Goal: Information Seeking & Learning: Find specific fact

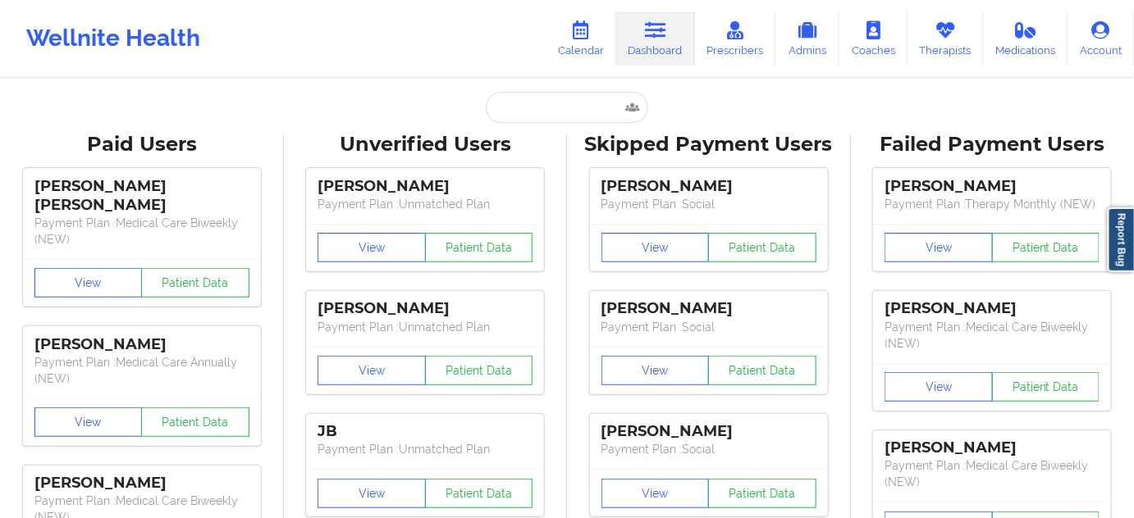
click at [518, 98] on input "text" at bounding box center [567, 107] width 162 height 31
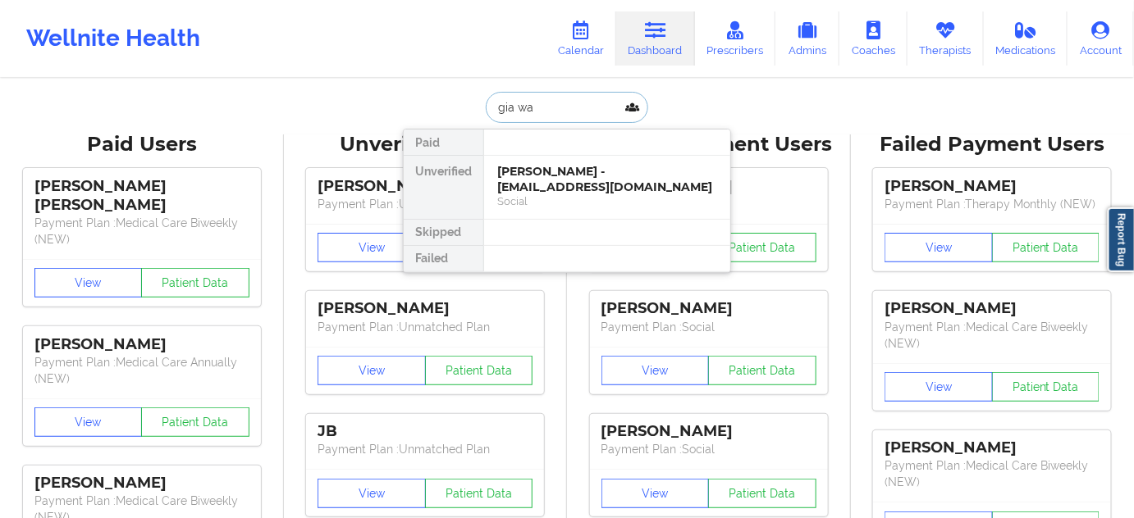
type input "gia wa"
click at [500, 177] on div "[PERSON_NAME] - [EMAIL_ADDRESS][DOMAIN_NAME]" at bounding box center [607, 179] width 220 height 30
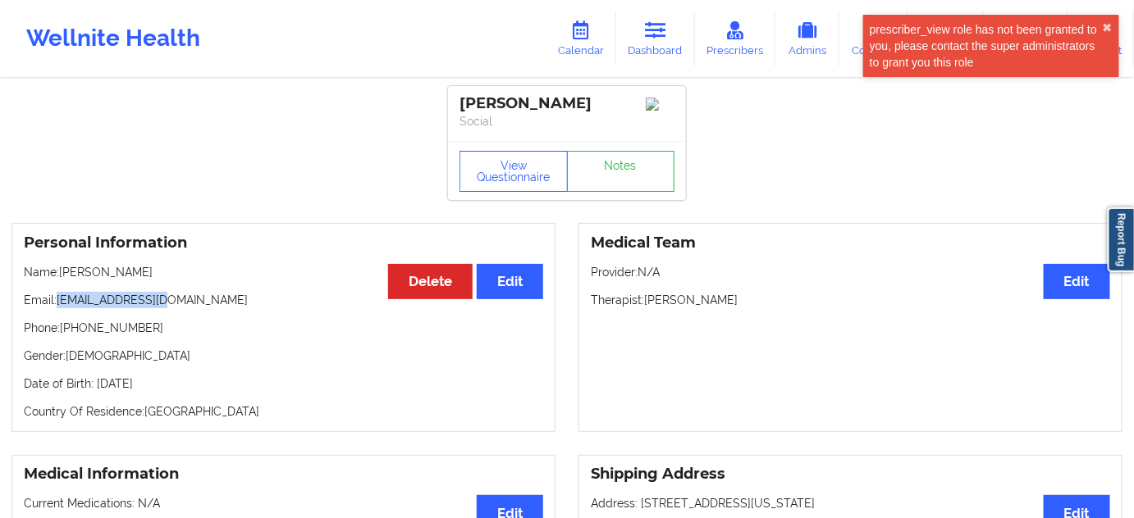
drag, startPoint x: 58, startPoint y: 304, endPoint x: 170, endPoint y: 299, distance: 111.7
click at [170, 299] on p "Email: [EMAIL_ADDRESS][DOMAIN_NAME]" at bounding box center [283, 300] width 519 height 16
copy p "[EMAIL_ADDRESS][DOMAIN_NAME]"
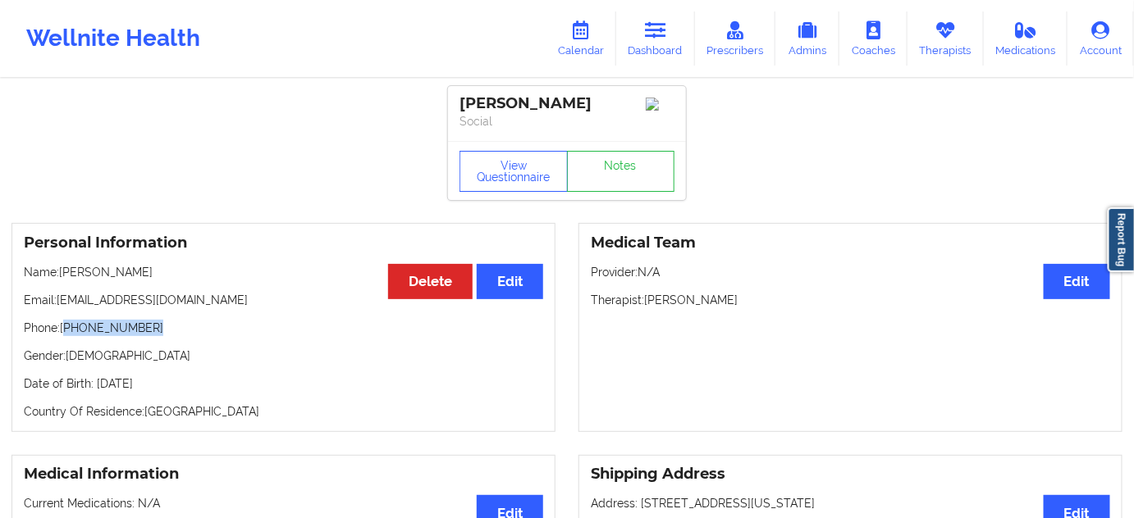
drag, startPoint x: 68, startPoint y: 336, endPoint x: 163, endPoint y: 327, distance: 95.6
click at [163, 327] on p "Phone: [PHONE_NUMBER]" at bounding box center [283, 328] width 519 height 16
copy p "[PHONE_NUMBER]"
drag, startPoint x: 569, startPoint y: 92, endPoint x: 217, endPoint y: 62, distance: 354.0
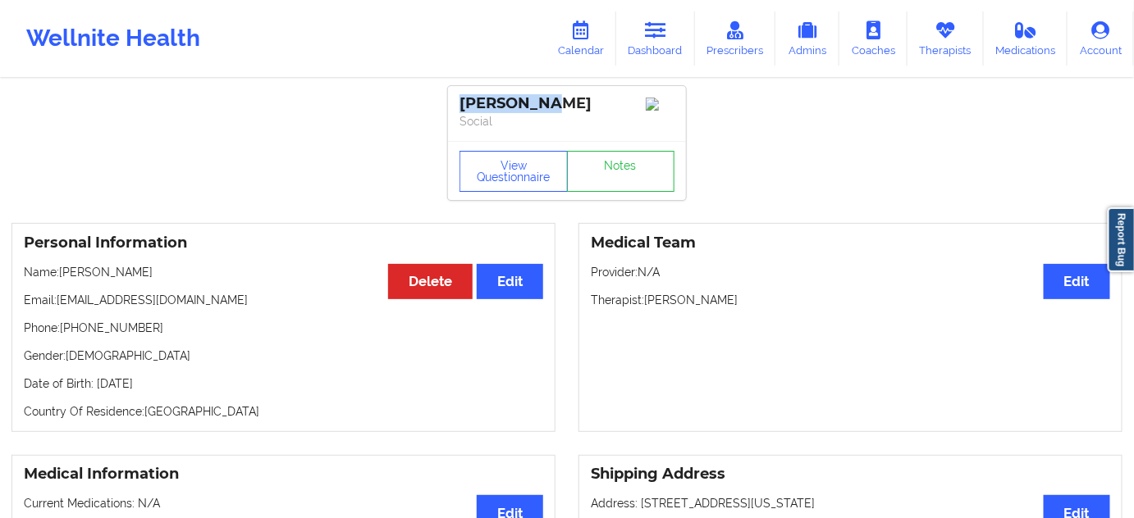
copy div "[PERSON_NAME]"
drag, startPoint x: 58, startPoint y: 304, endPoint x: 522, endPoint y: 254, distance: 466.1
click at [210, 294] on div "Personal Information Edit Delete Name: [PERSON_NAME] Email: [EMAIL_ADDRESS][DOM…" at bounding box center [283, 327] width 544 height 209
copy p "[EMAIL_ADDRESS][DOMAIN_NAME]"
drag, startPoint x: 515, startPoint y: 91, endPoint x: 451, endPoint y: 80, distance: 64.9
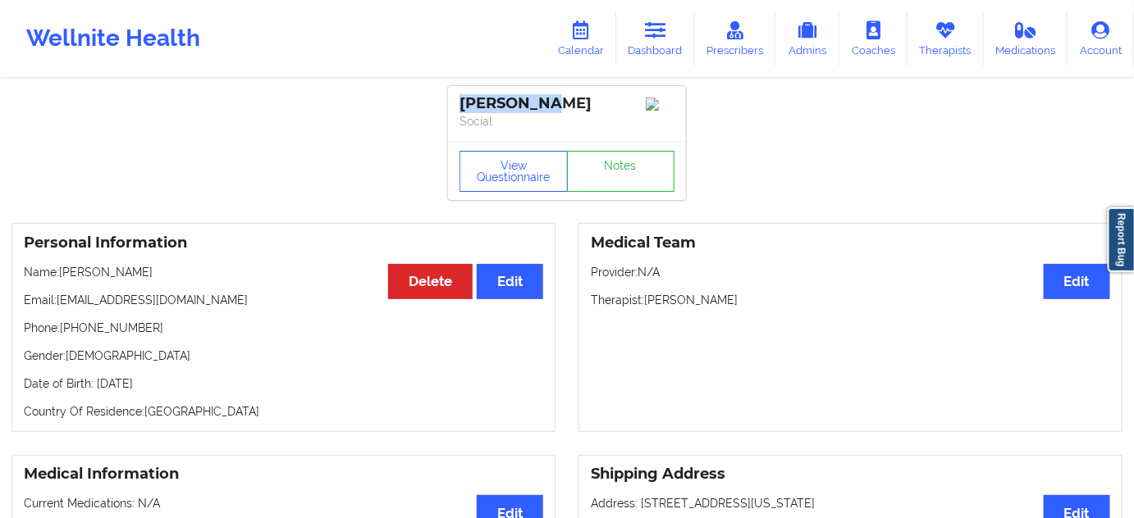
copy div "[PERSON_NAME]"
drag, startPoint x: 671, startPoint y: 34, endPoint x: 568, endPoint y: 76, distance: 111.1
click at [671, 34] on link "Dashboard" at bounding box center [655, 38] width 79 height 54
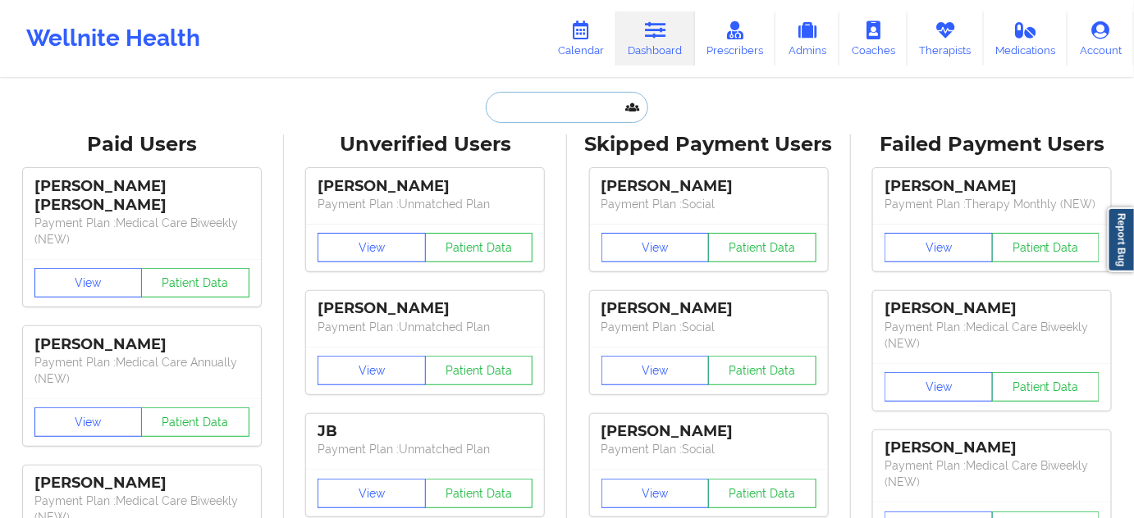
click at [557, 101] on input "text" at bounding box center [567, 107] width 162 height 31
paste input "[EMAIL_ADDRESS][DOMAIN_NAME]"
type input "[EMAIL_ADDRESS][DOMAIN_NAME]"
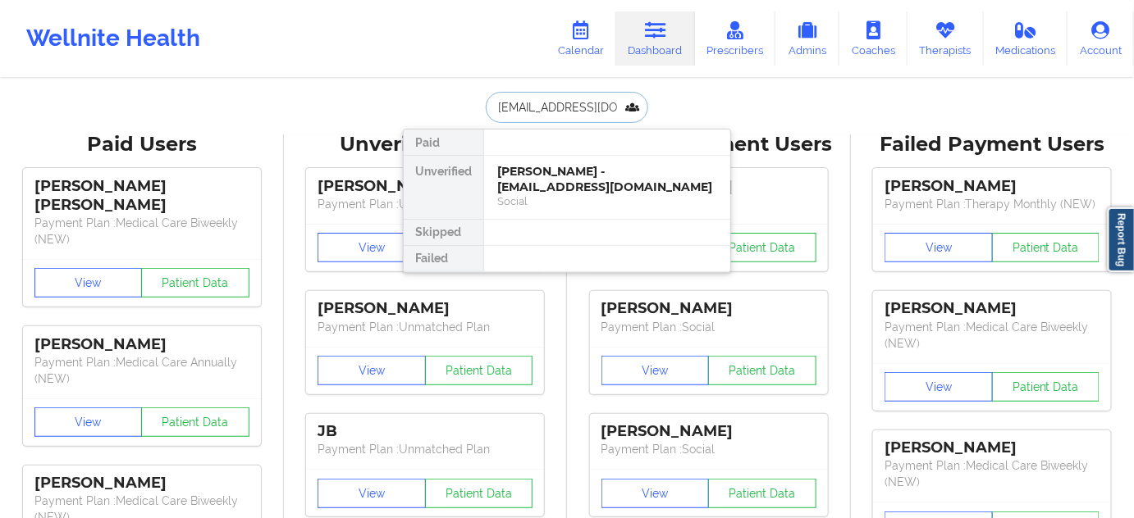
scroll to position [0, 20]
click at [546, 164] on div "[PERSON_NAME] - [EMAIL_ADDRESS][DOMAIN_NAME]" at bounding box center [607, 179] width 220 height 30
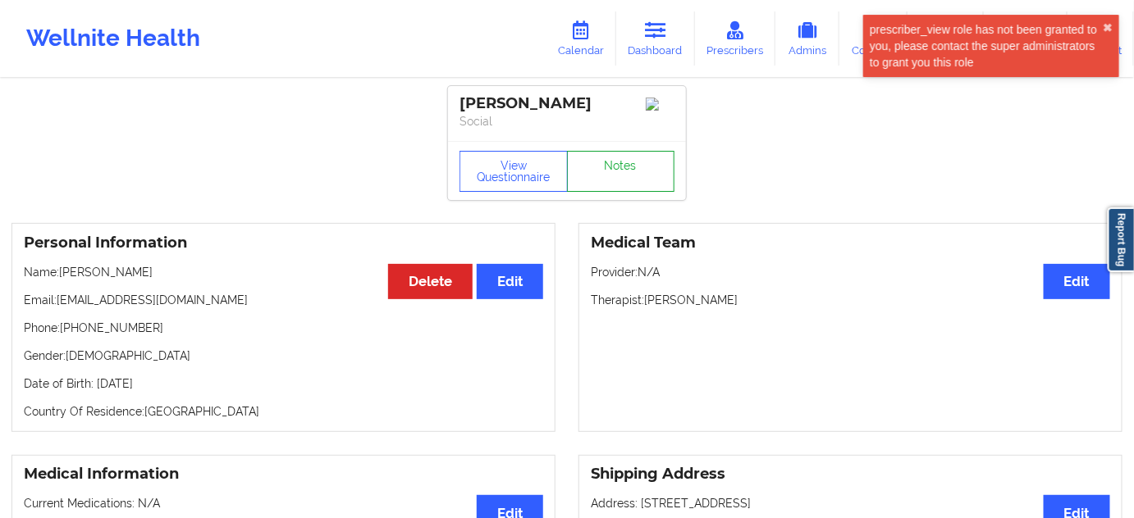
click at [628, 172] on link "Notes" at bounding box center [621, 171] width 108 height 41
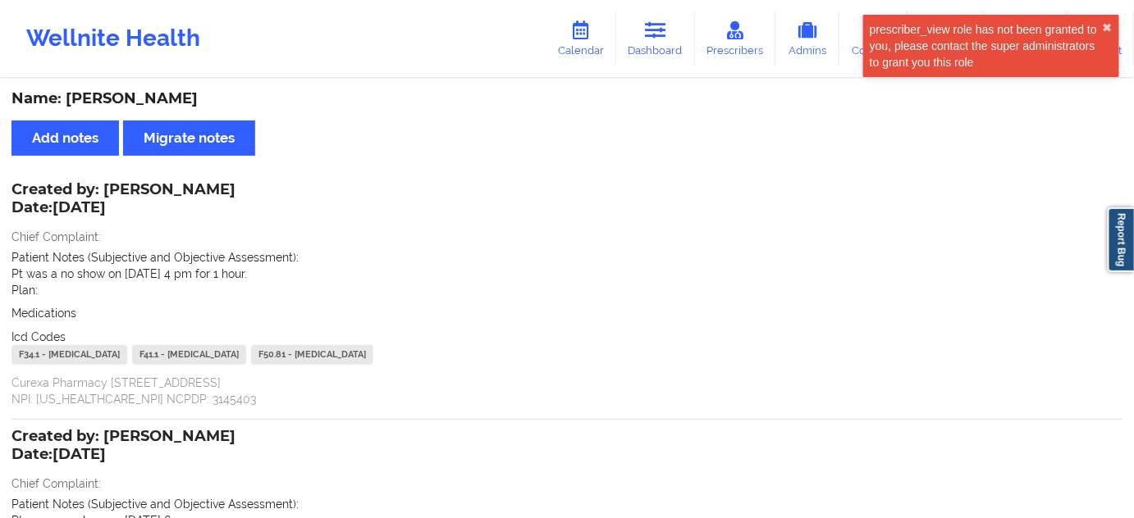
drag, startPoint x: 39, startPoint y: 272, endPoint x: 269, endPoint y: 267, distance: 230.6
click at [269, 267] on p "Pt was a no show on [DATE] 4 pm for 1 hour." at bounding box center [566, 274] width 1111 height 16
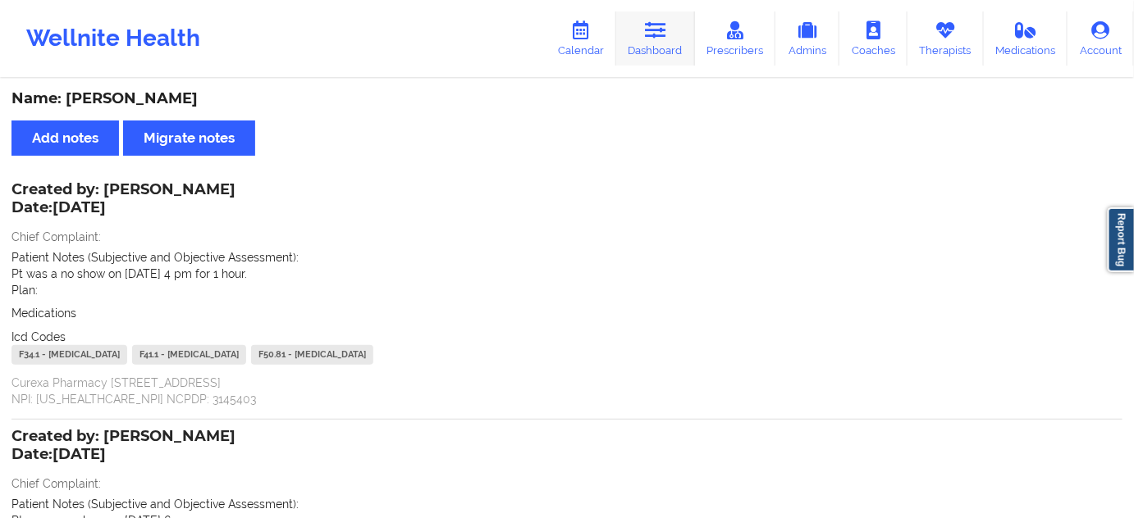
click at [663, 45] on link "Dashboard" at bounding box center [655, 38] width 79 height 54
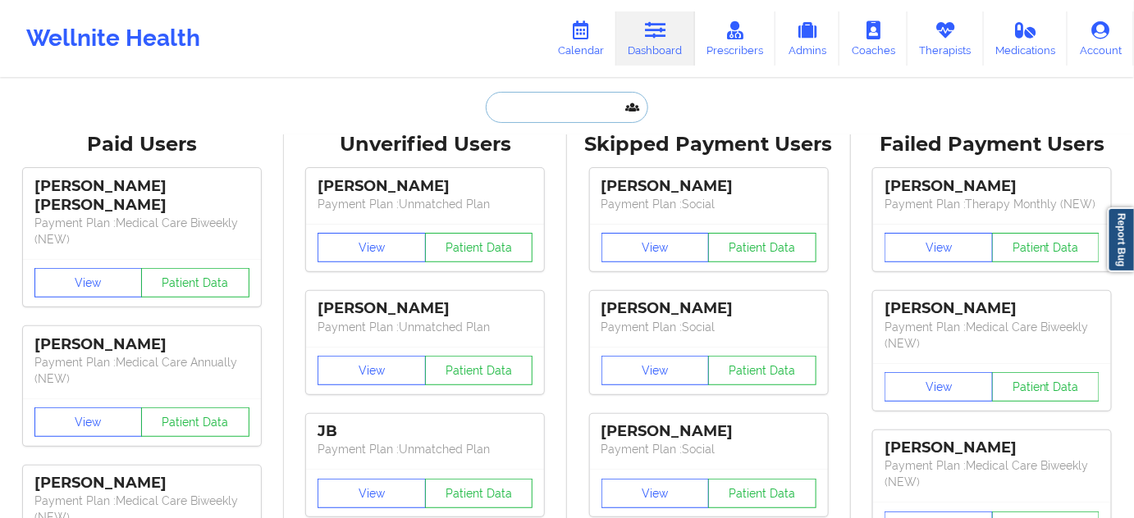
click at [563, 117] on input "text" at bounding box center [567, 107] width 162 height 31
paste input "[PERSON_NAME]"
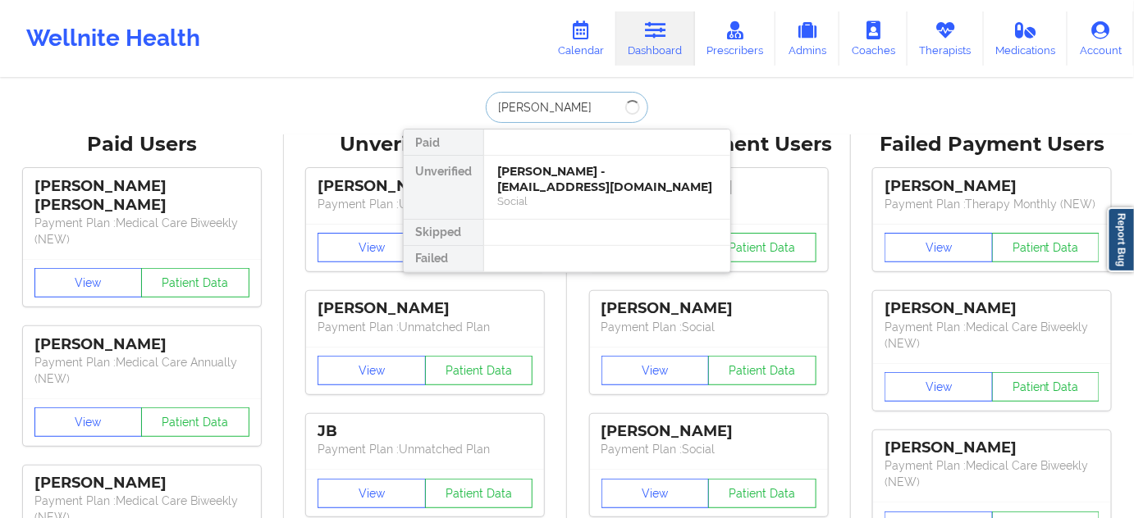
click at [559, 107] on input "[PERSON_NAME]" at bounding box center [567, 107] width 162 height 31
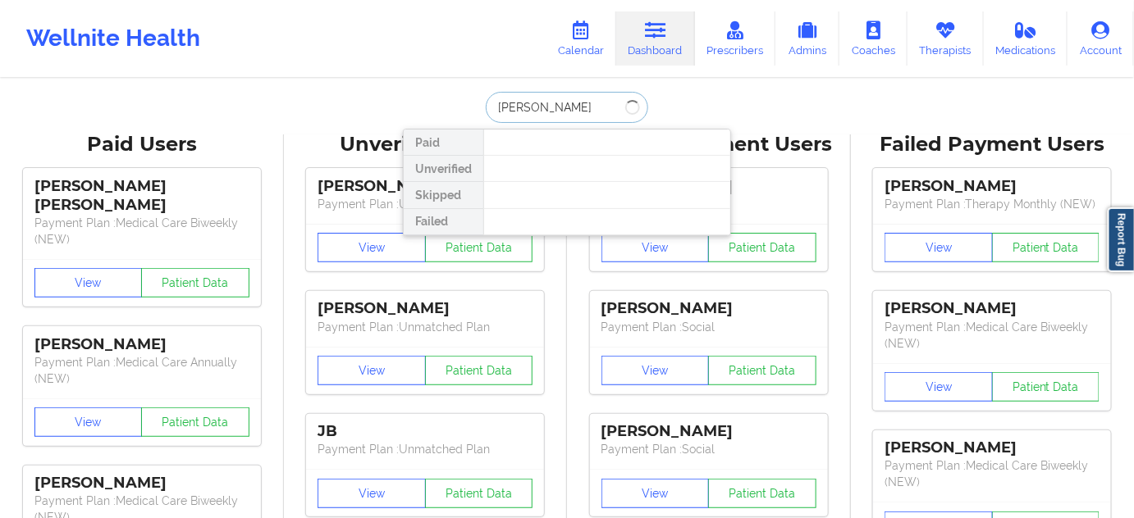
type input "[PERSON_NAME]"
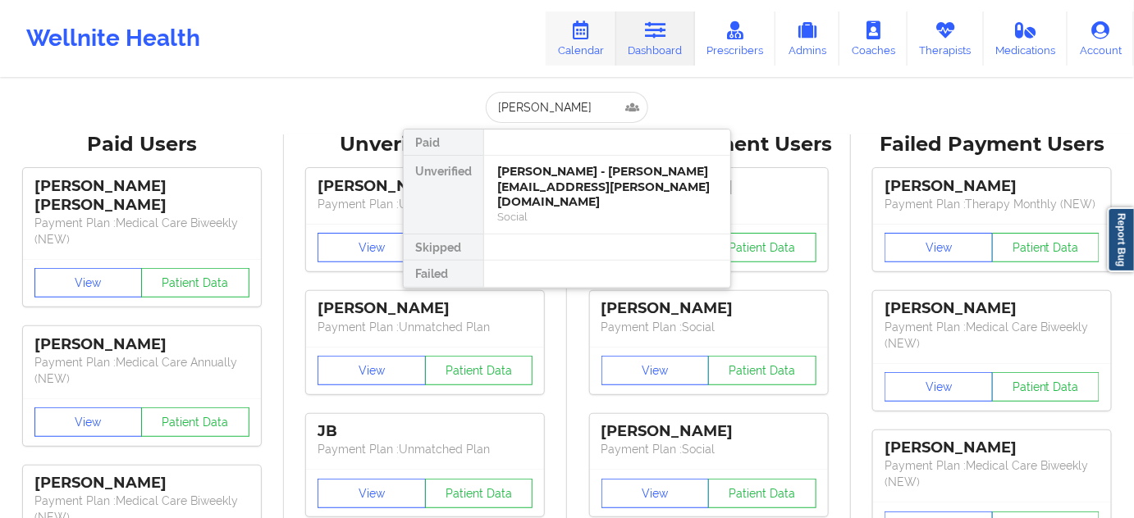
click at [578, 48] on link "Calendar" at bounding box center [581, 38] width 71 height 54
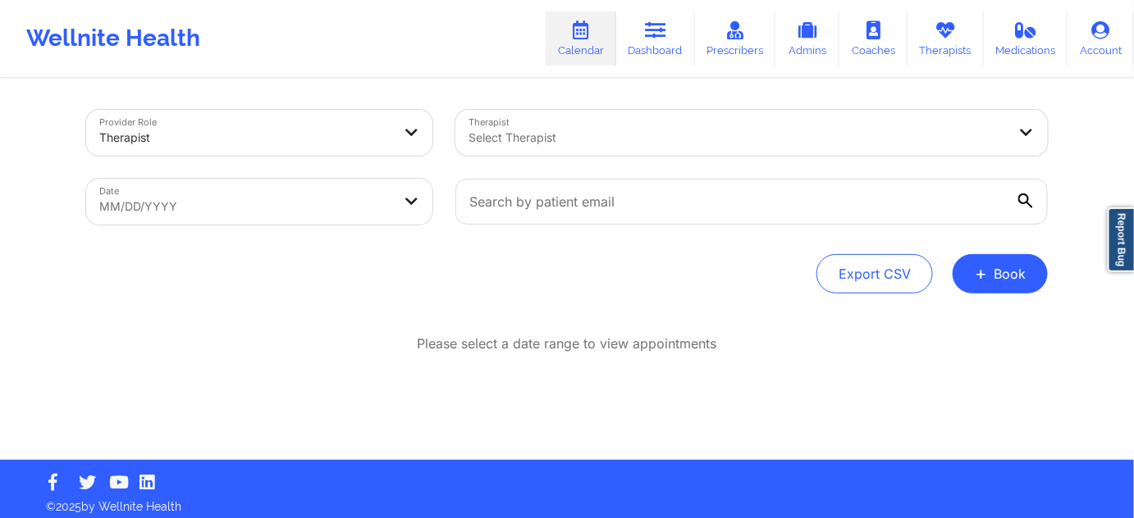
click at [326, 208] on body "Wellnite Health Calendar Dashboard Prescribers Admins Coaches Therapists Medica…" at bounding box center [567, 259] width 1134 height 518
select select "2025-8"
select select "2025-9"
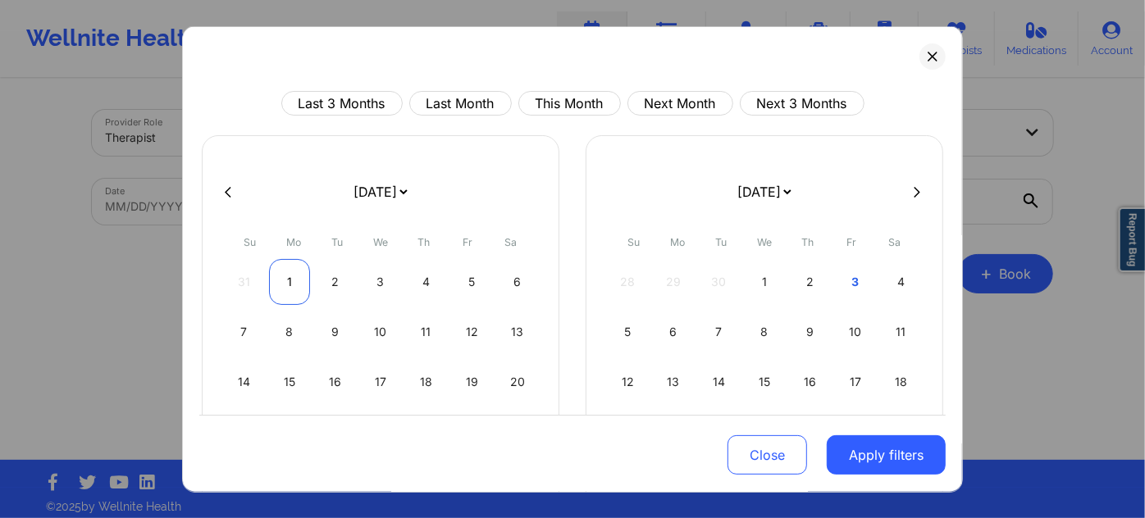
click at [292, 277] on div "1" at bounding box center [290, 282] width 42 height 46
select select "2025-8"
select select "2025-9"
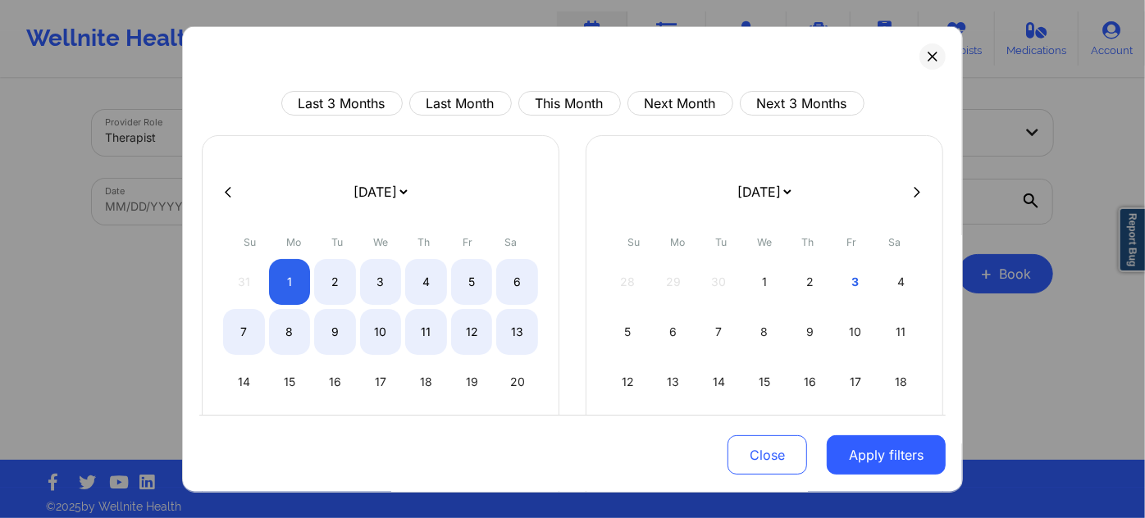
select select "2025-8"
select select "2025-9"
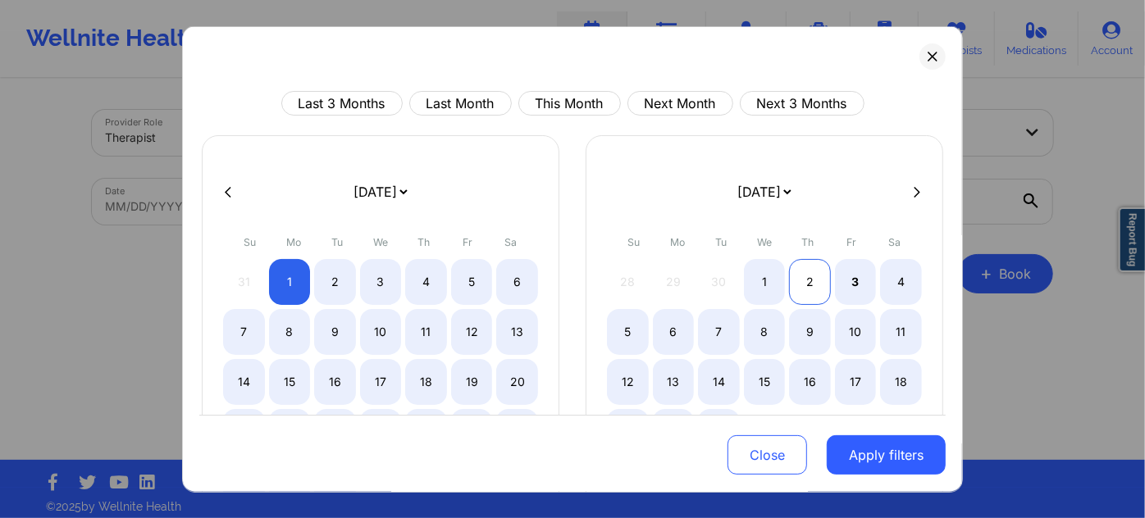
select select "2025-8"
select select "2025-9"
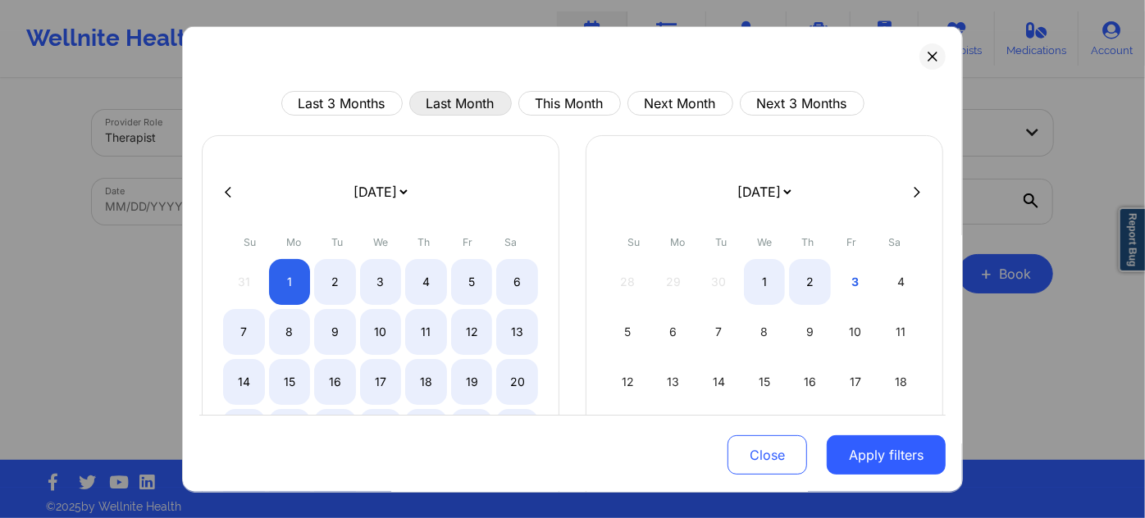
click at [446, 98] on button "Last Month" at bounding box center [460, 103] width 103 height 25
select select "2025-8"
select select "2025-9"
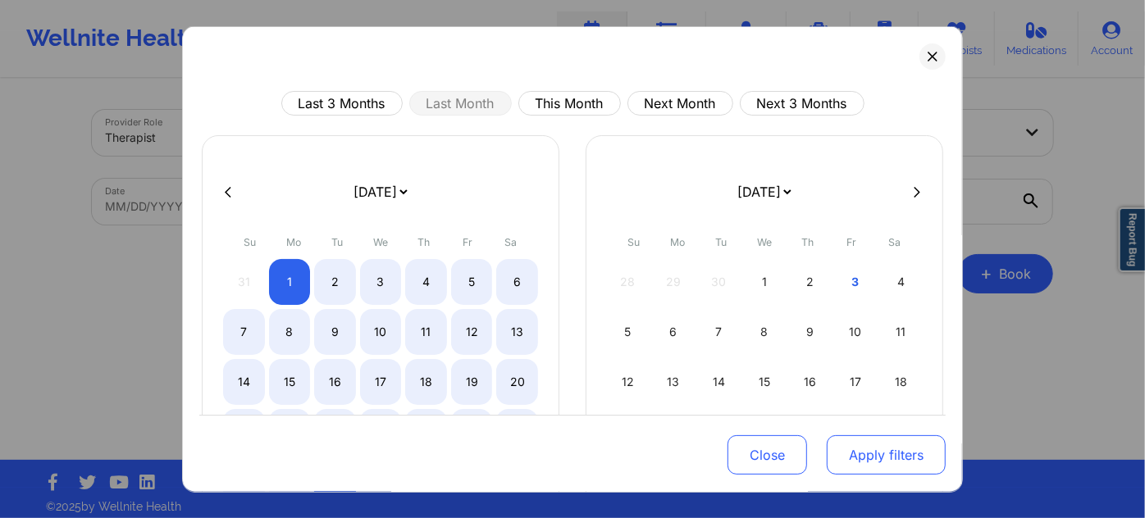
click at [897, 459] on button "Apply filters" at bounding box center [886, 455] width 119 height 39
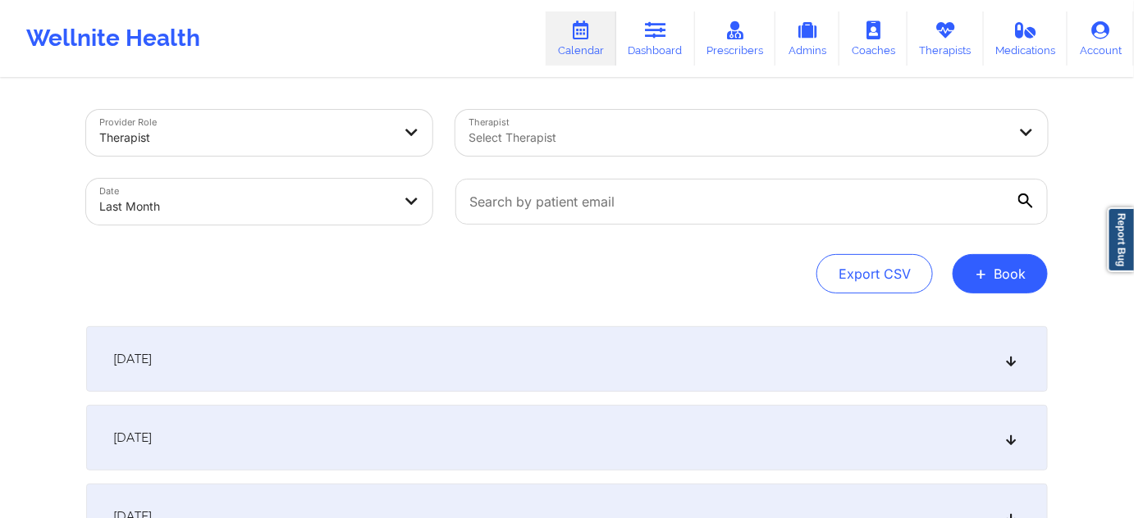
click at [365, 367] on div "[DATE]" at bounding box center [566, 359] width 961 height 66
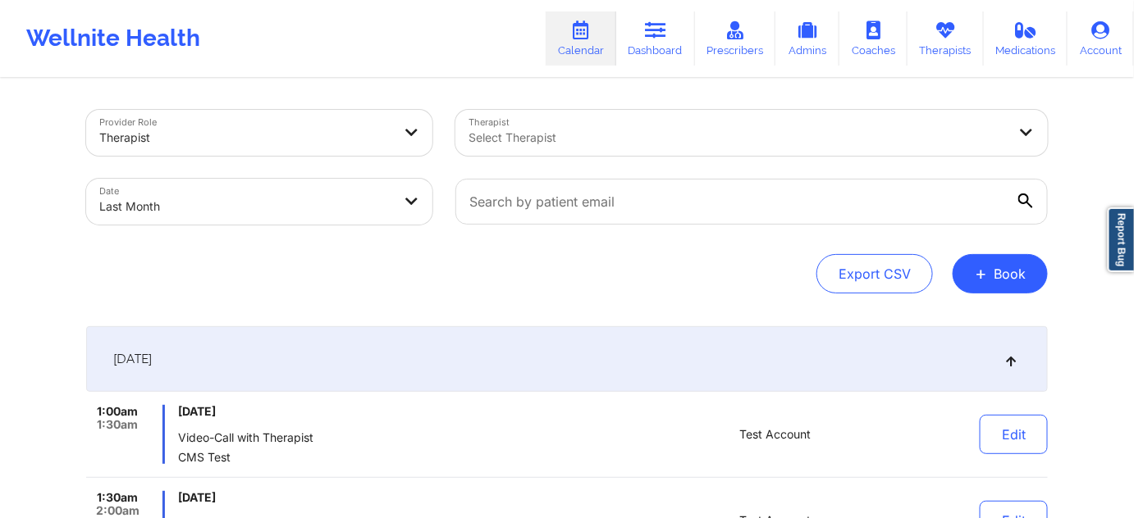
click at [552, 140] on div at bounding box center [737, 138] width 538 height 20
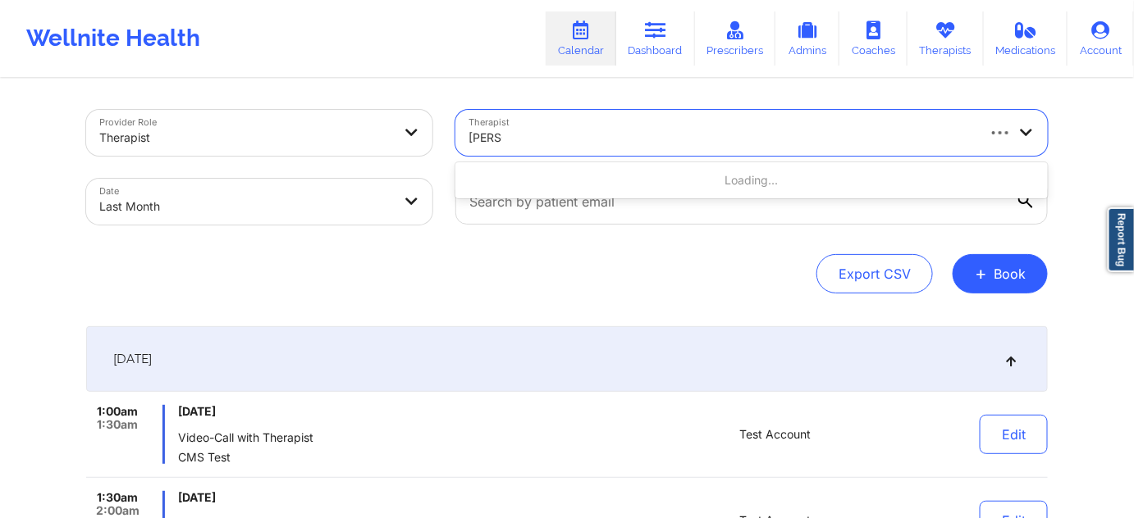
type input "[PERSON_NAME]"
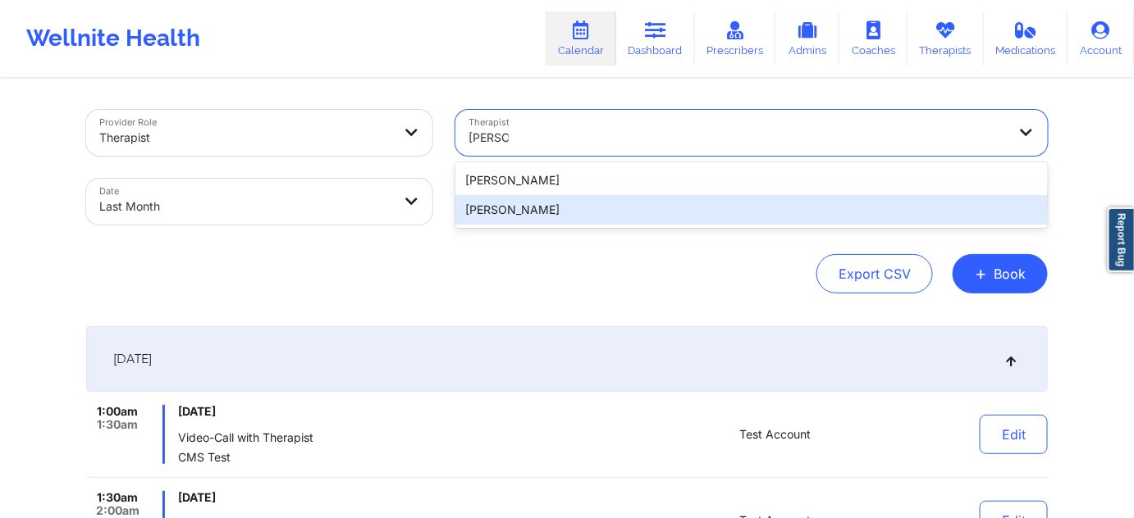
click at [558, 212] on div "[PERSON_NAME]" at bounding box center [751, 210] width 592 height 30
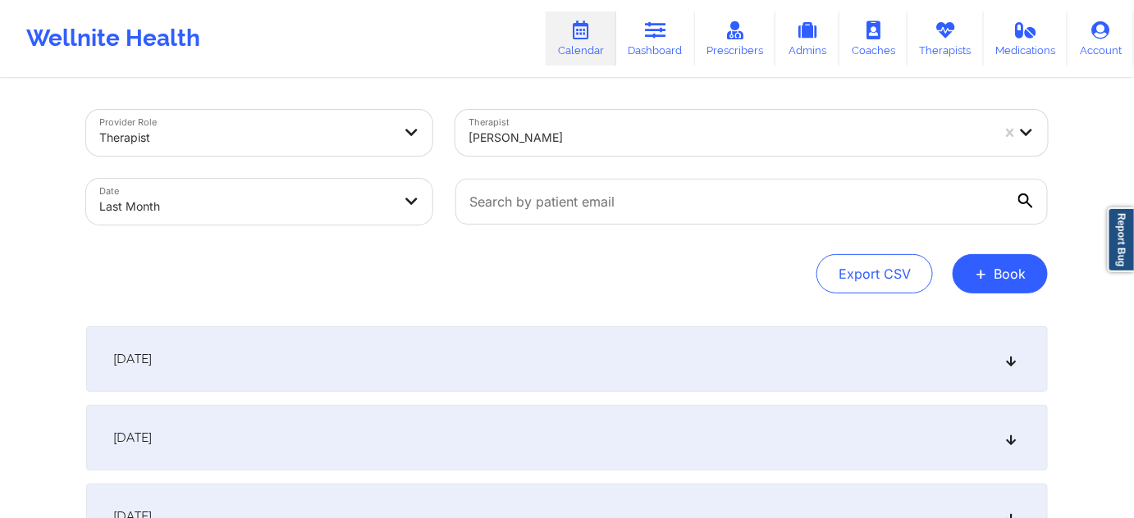
click at [240, 358] on div "[DATE]" at bounding box center [566, 359] width 961 height 66
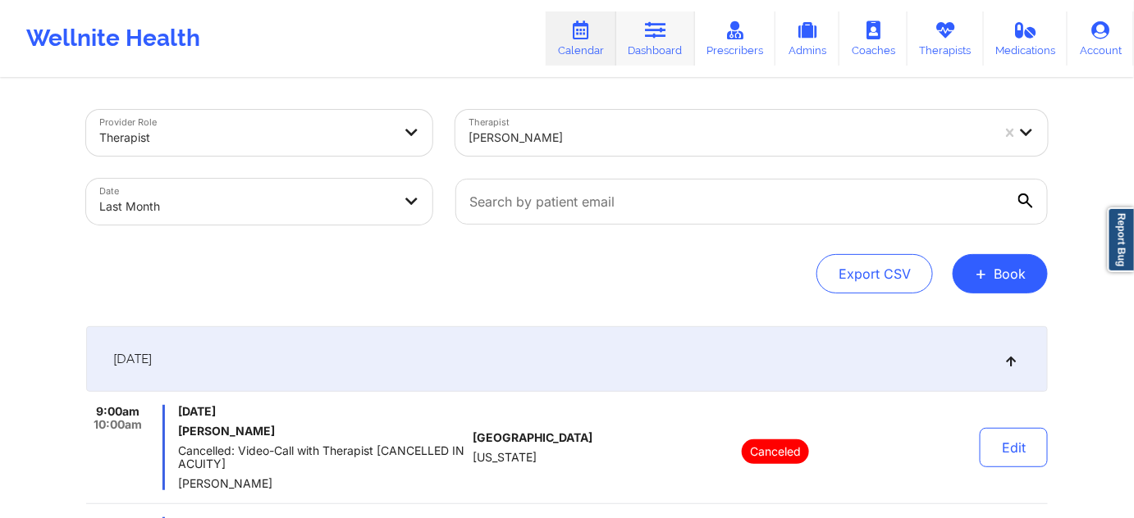
click at [661, 56] on link "Dashboard" at bounding box center [655, 38] width 79 height 54
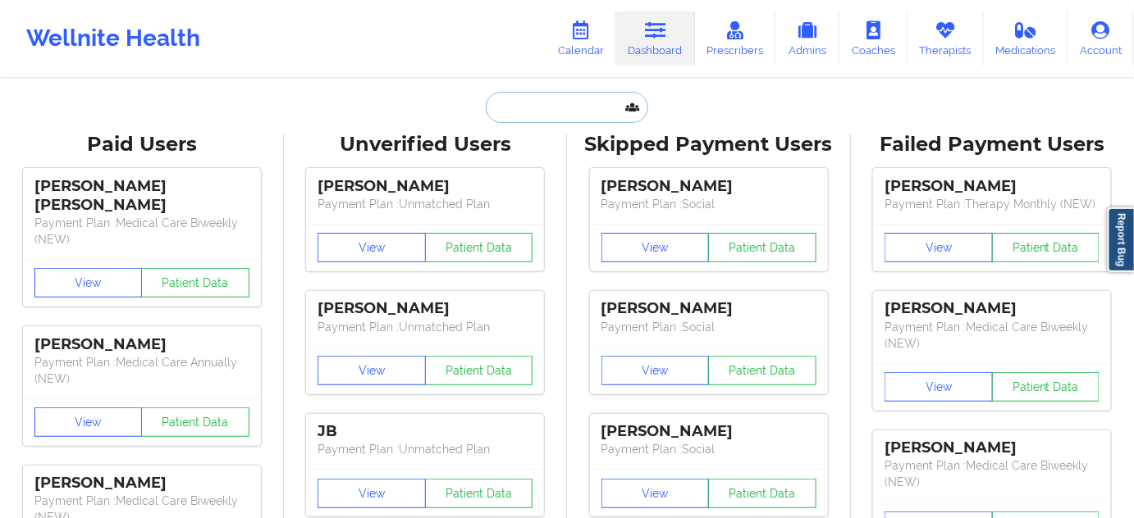
click at [564, 102] on input "text" at bounding box center [567, 107] width 162 height 31
paste input "[EMAIL_ADDRESS][DOMAIN_NAME]"
type input "[EMAIL_ADDRESS][DOMAIN_NAME]"
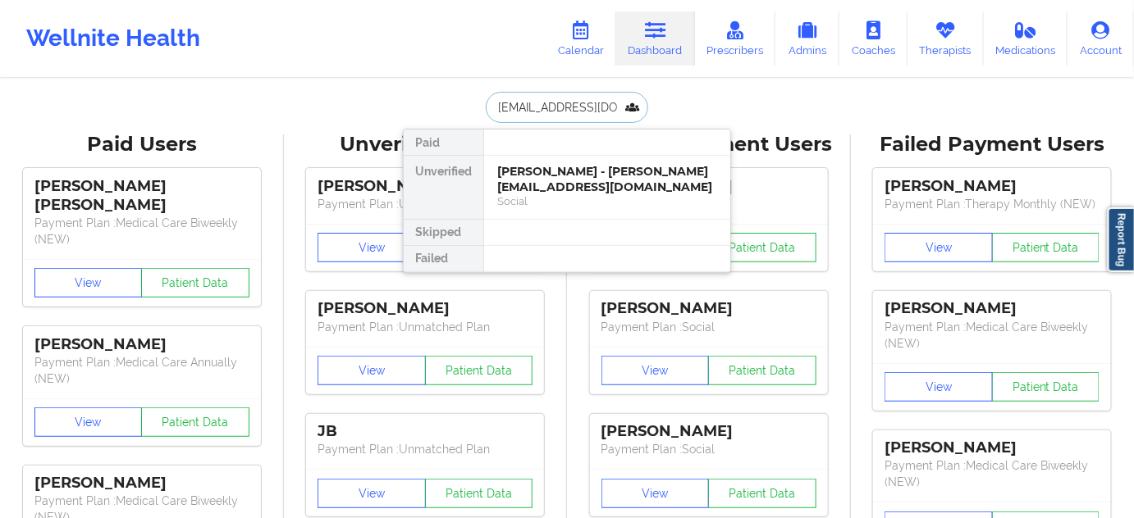
click at [553, 194] on div "Social" at bounding box center [607, 201] width 220 height 14
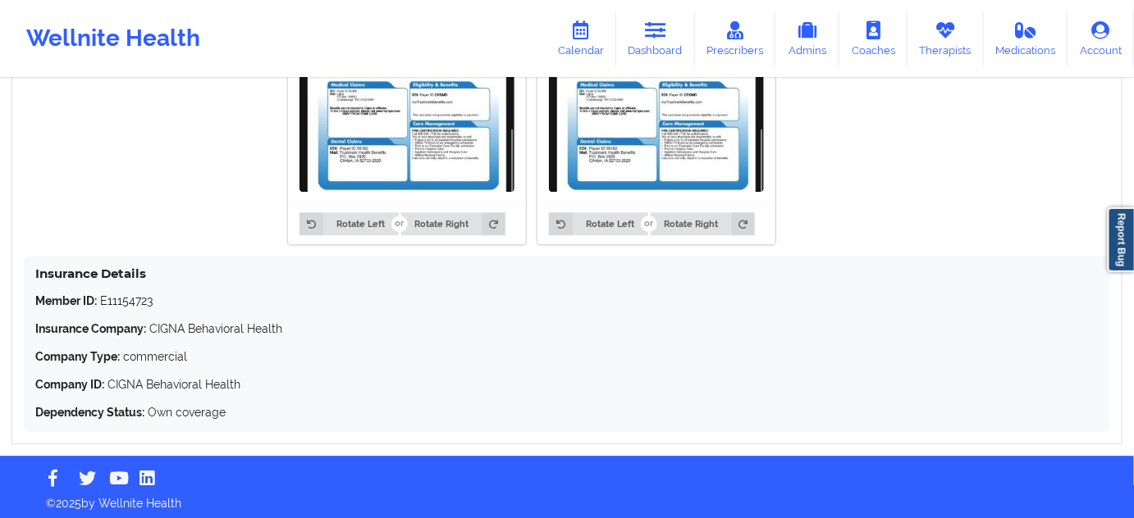
scroll to position [1398, 0]
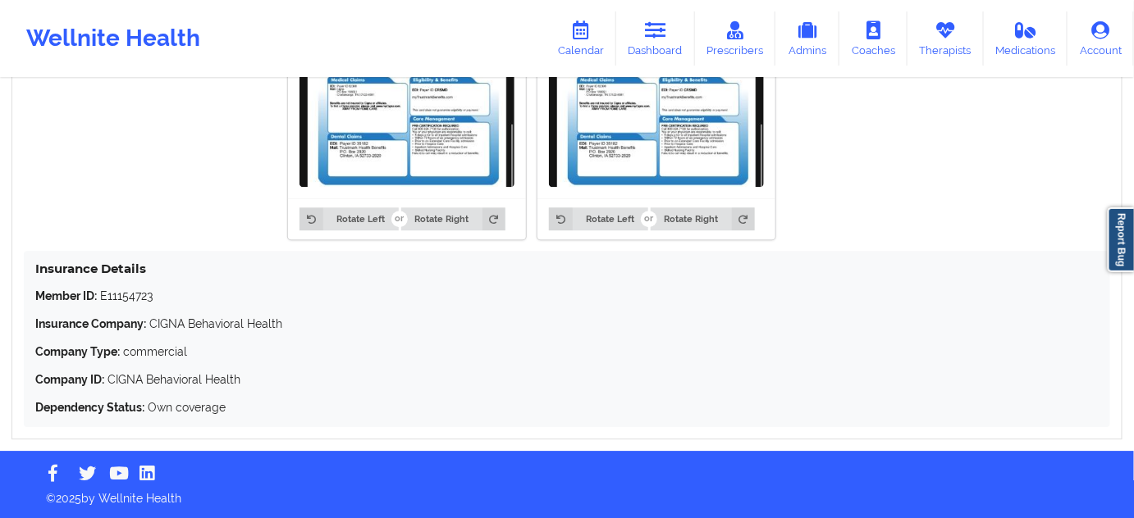
click at [135, 305] on div "Member ID: E11154723 Insurance Company: CIGNA Behavioral Health Company Type: c…" at bounding box center [566, 352] width 1063 height 128
click at [132, 301] on p "Member ID: E11154723" at bounding box center [566, 296] width 1063 height 16
copy p "E11154723"
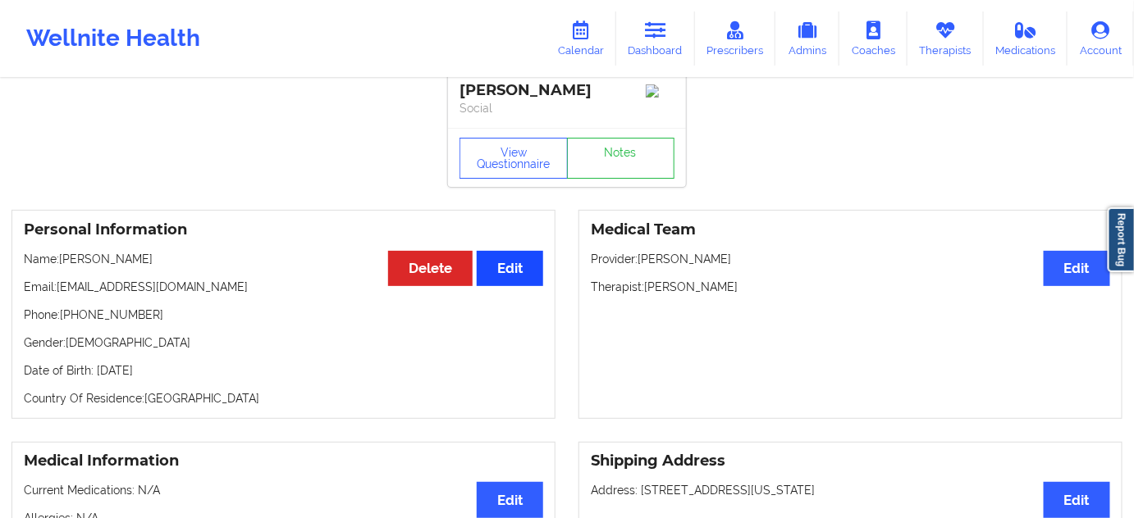
scroll to position [0, 0]
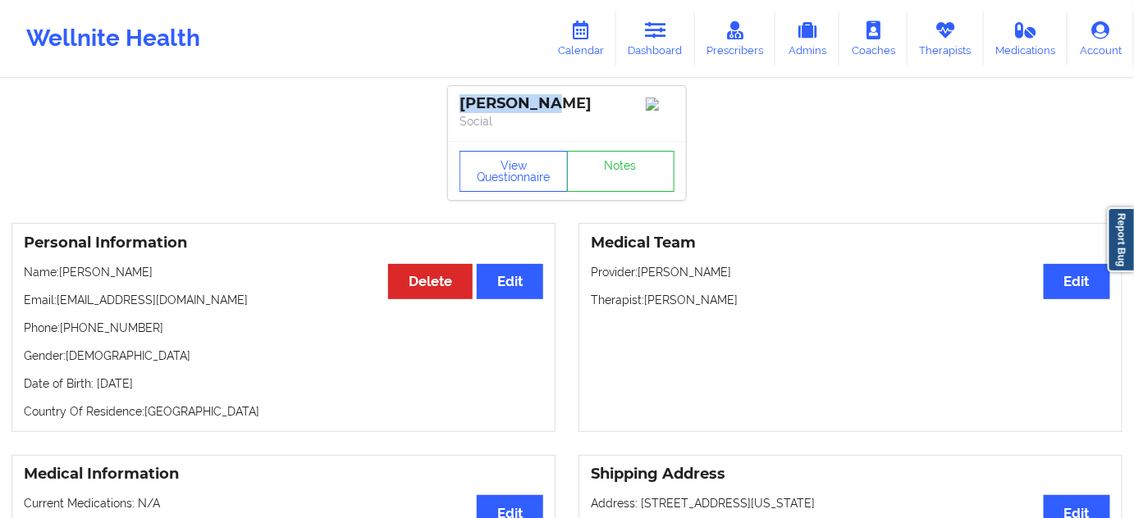
drag, startPoint x: 546, startPoint y: 100, endPoint x: 454, endPoint y: 112, distance: 93.4
click at [454, 112] on div "[PERSON_NAME] Social" at bounding box center [567, 113] width 238 height 55
copy div "[PERSON_NAME]"
click at [530, 137] on div "[PERSON_NAME] Social" at bounding box center [567, 113] width 238 height 55
click at [492, 107] on div "[PERSON_NAME]" at bounding box center [566, 103] width 215 height 19
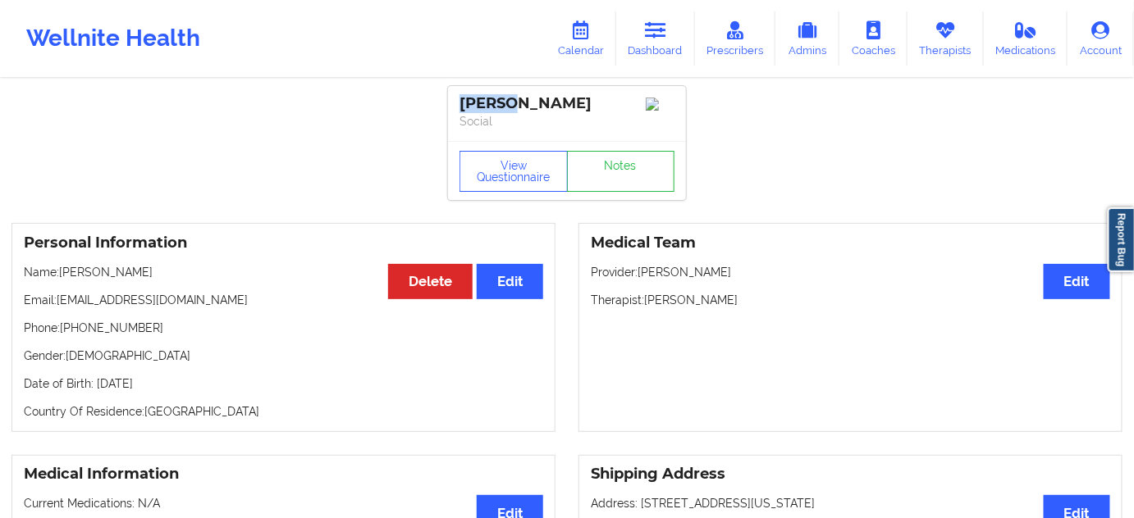
click at [492, 107] on div "[PERSON_NAME]" at bounding box center [566, 103] width 215 height 19
copy div "[PERSON_NAME]"
click at [705, 305] on p "Therapist: [PERSON_NAME]" at bounding box center [850, 300] width 519 height 16
copy p "[PERSON_NAME]"
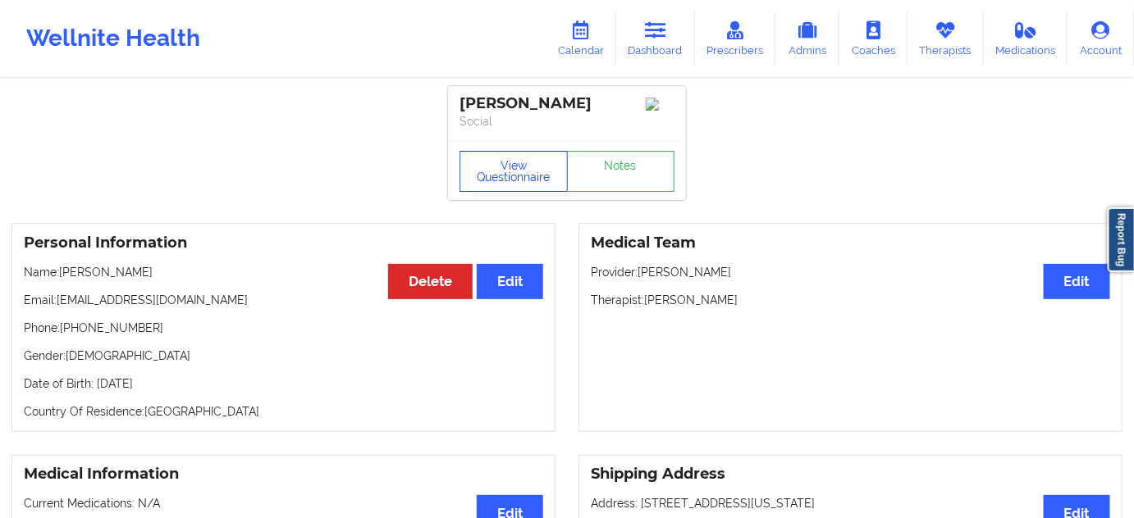
click at [538, 169] on button "View Questionnaire" at bounding box center [513, 171] width 108 height 41
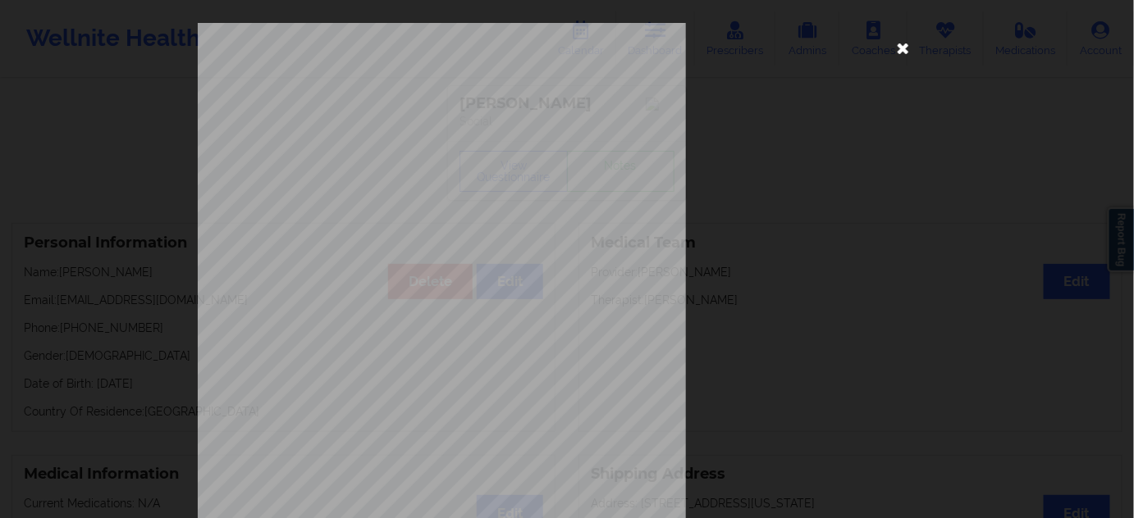
click at [899, 47] on icon at bounding box center [903, 47] width 26 height 26
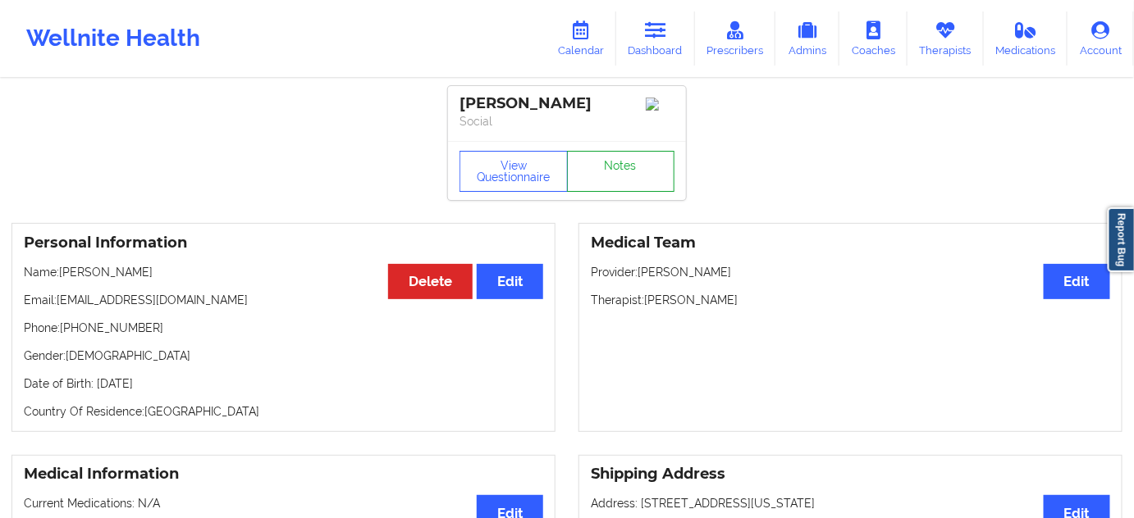
click at [609, 173] on link "Notes" at bounding box center [621, 171] width 108 height 41
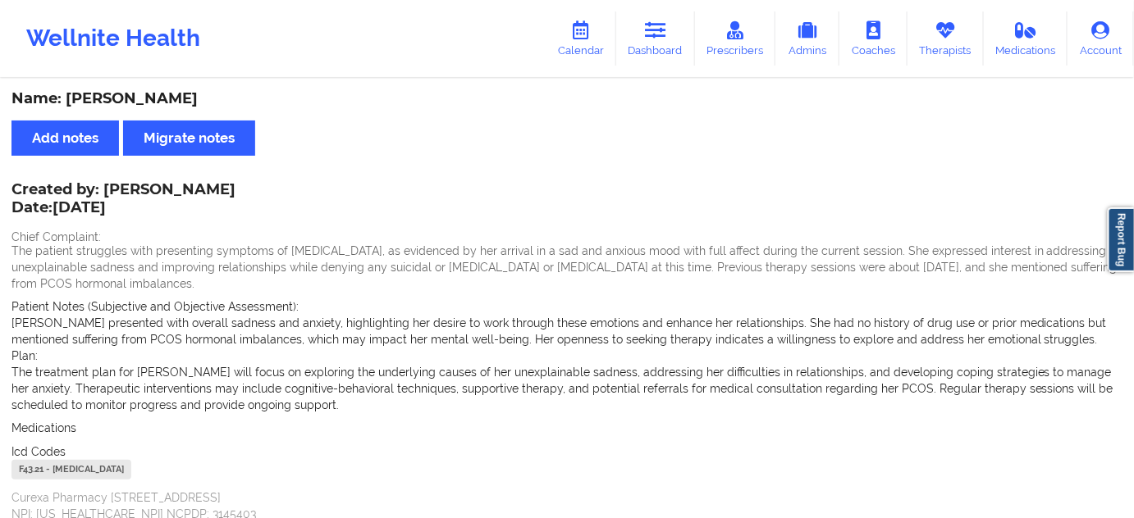
click at [25, 473] on div "F43.21 - [MEDICAL_DATA]" at bounding box center [71, 470] width 120 height 20
click at [28, 473] on div "F43.21 - [MEDICAL_DATA]" at bounding box center [71, 470] width 120 height 20
copy div "F43.21"
click at [659, 49] on link "Dashboard" at bounding box center [655, 38] width 79 height 54
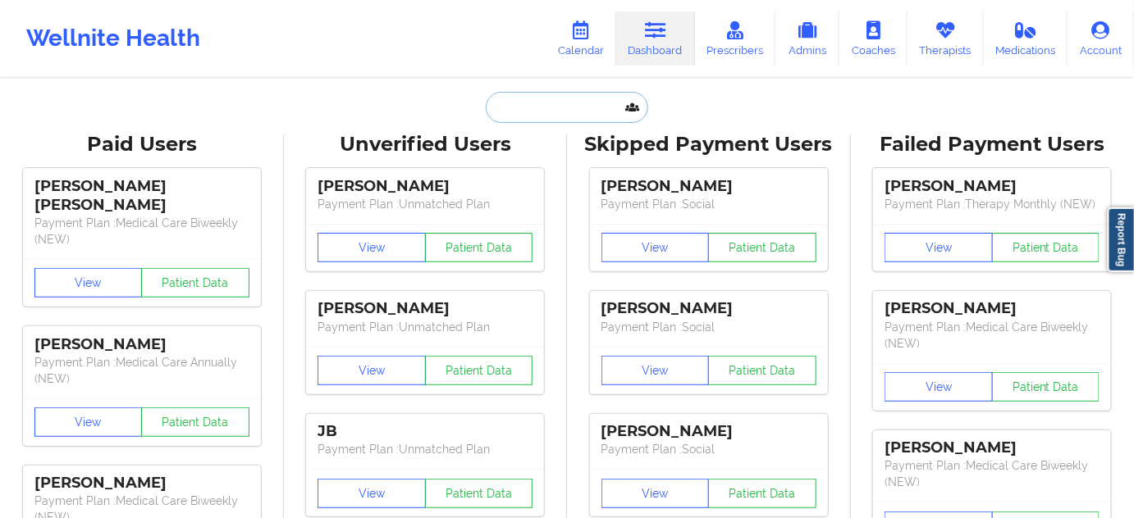
click at [567, 109] on input "text" at bounding box center [567, 107] width 162 height 31
type input "s"
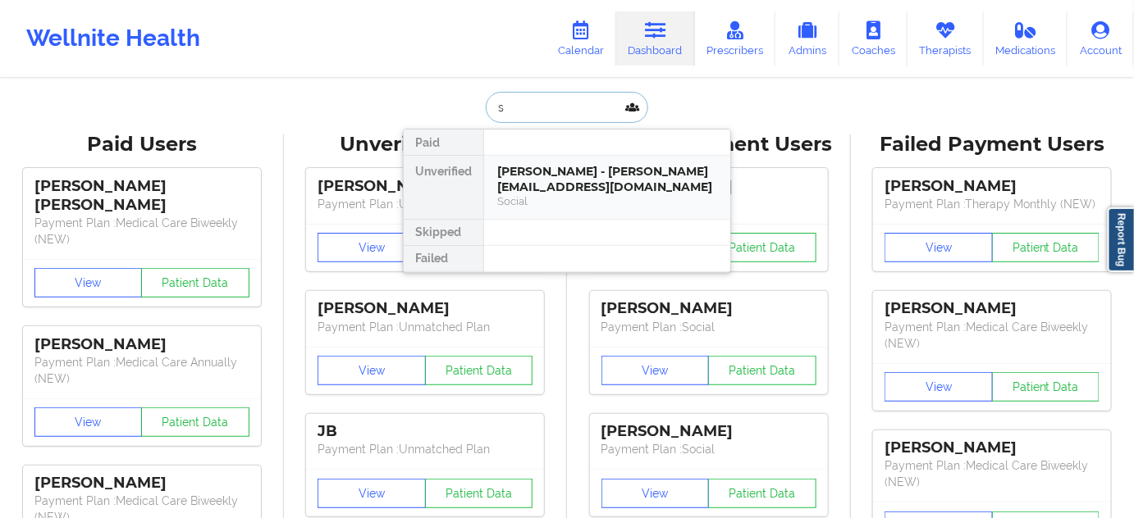
click at [571, 176] on div "[PERSON_NAME] - [PERSON_NAME][EMAIL_ADDRESS][DOMAIN_NAME]" at bounding box center [607, 179] width 220 height 30
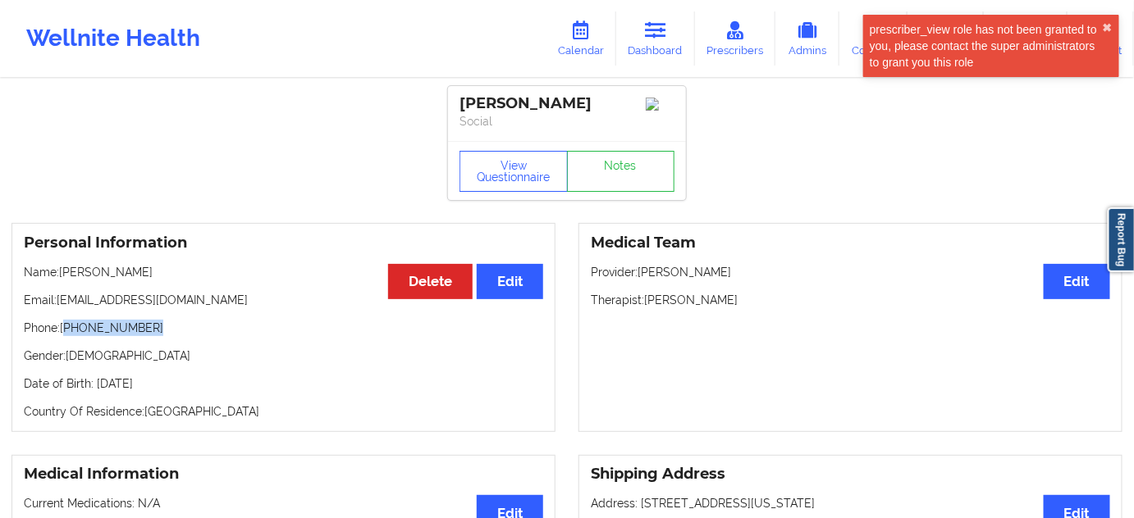
drag, startPoint x: 67, startPoint y: 331, endPoint x: 165, endPoint y: 331, distance: 97.6
click at [165, 331] on p "Phone: [PHONE_NUMBER]" at bounding box center [283, 328] width 519 height 16
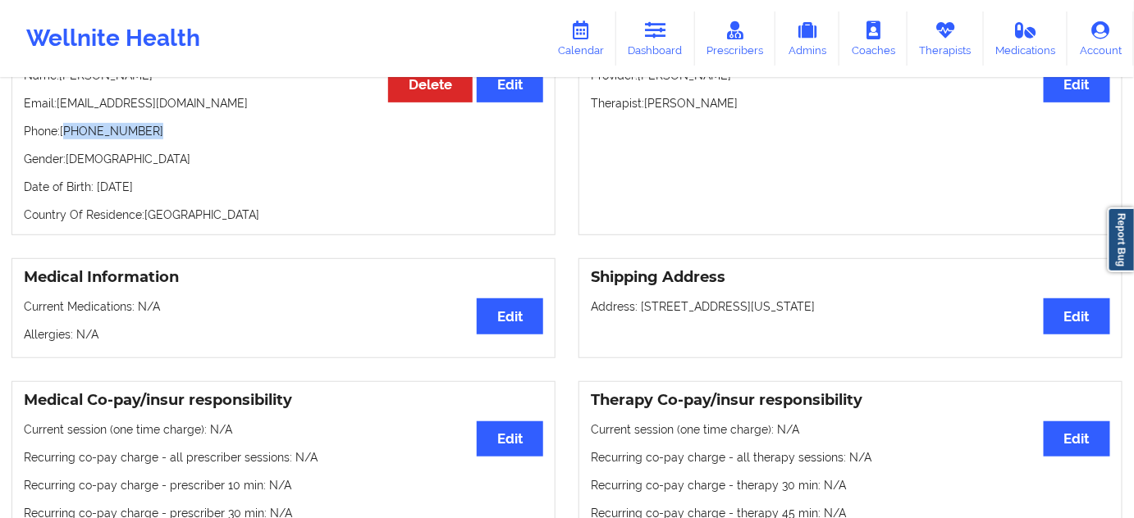
scroll to position [199, 0]
